Goal: Task Accomplishment & Management: Use online tool/utility

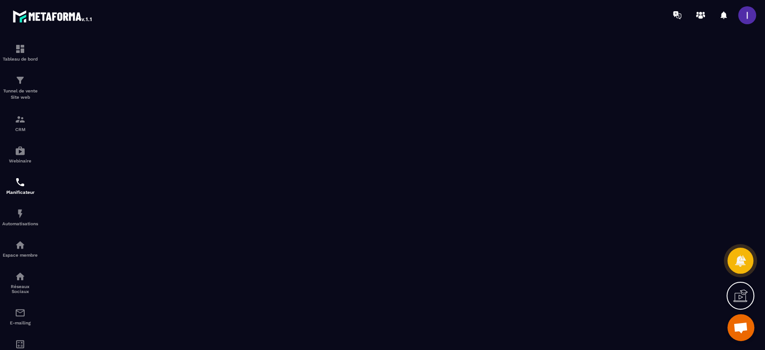
scroll to position [709, 0]
click at [22, 83] on img at bounding box center [20, 80] width 11 height 11
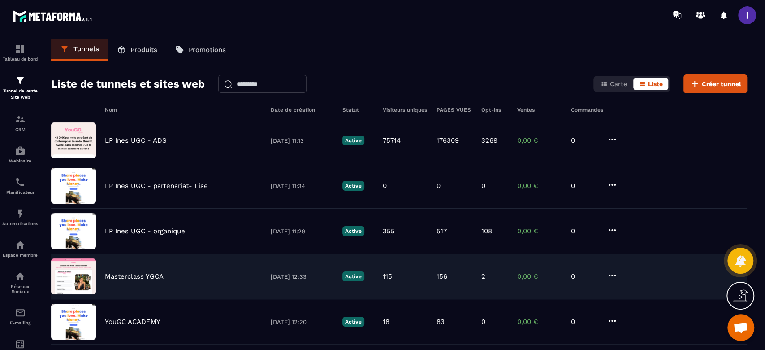
scroll to position [60, 0]
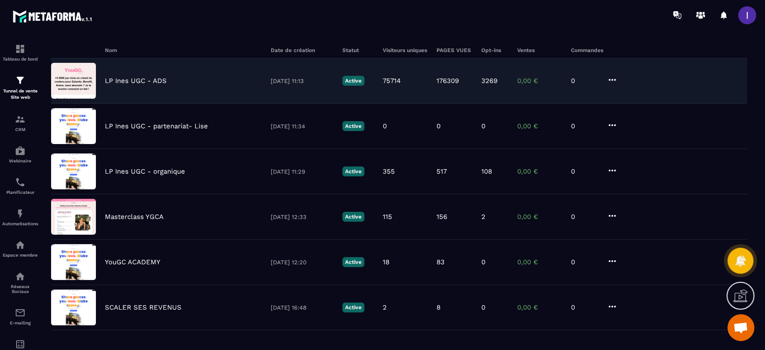
click at [163, 88] on div "LP [PERSON_NAME] UGC - ADS [DATE] 11:13 Active 75714 176309 3269 0,00 € 0" at bounding box center [399, 80] width 696 height 45
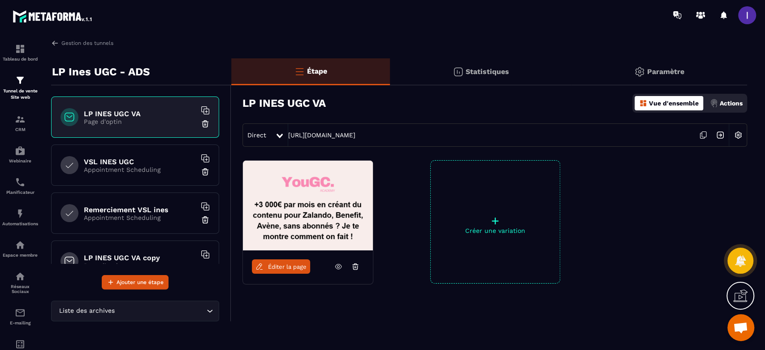
click at [337, 263] on icon at bounding box center [338, 266] width 8 height 8
click at [303, 271] on link "Éditer la page" at bounding box center [281, 266] width 58 height 14
